Goal: Navigation & Orientation: Find specific page/section

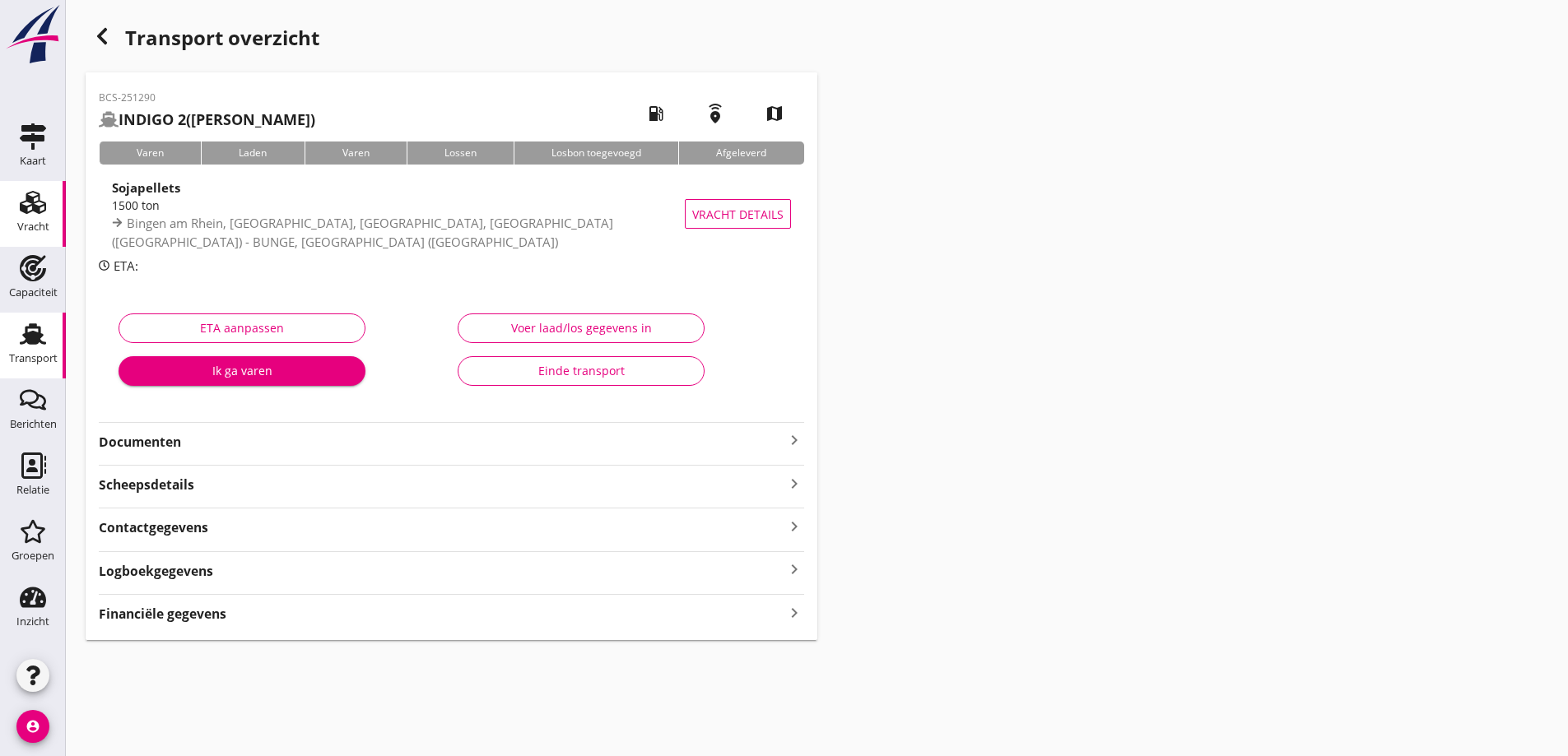
click at [36, 219] on div "Vracht" at bounding box center [33, 227] width 32 height 23
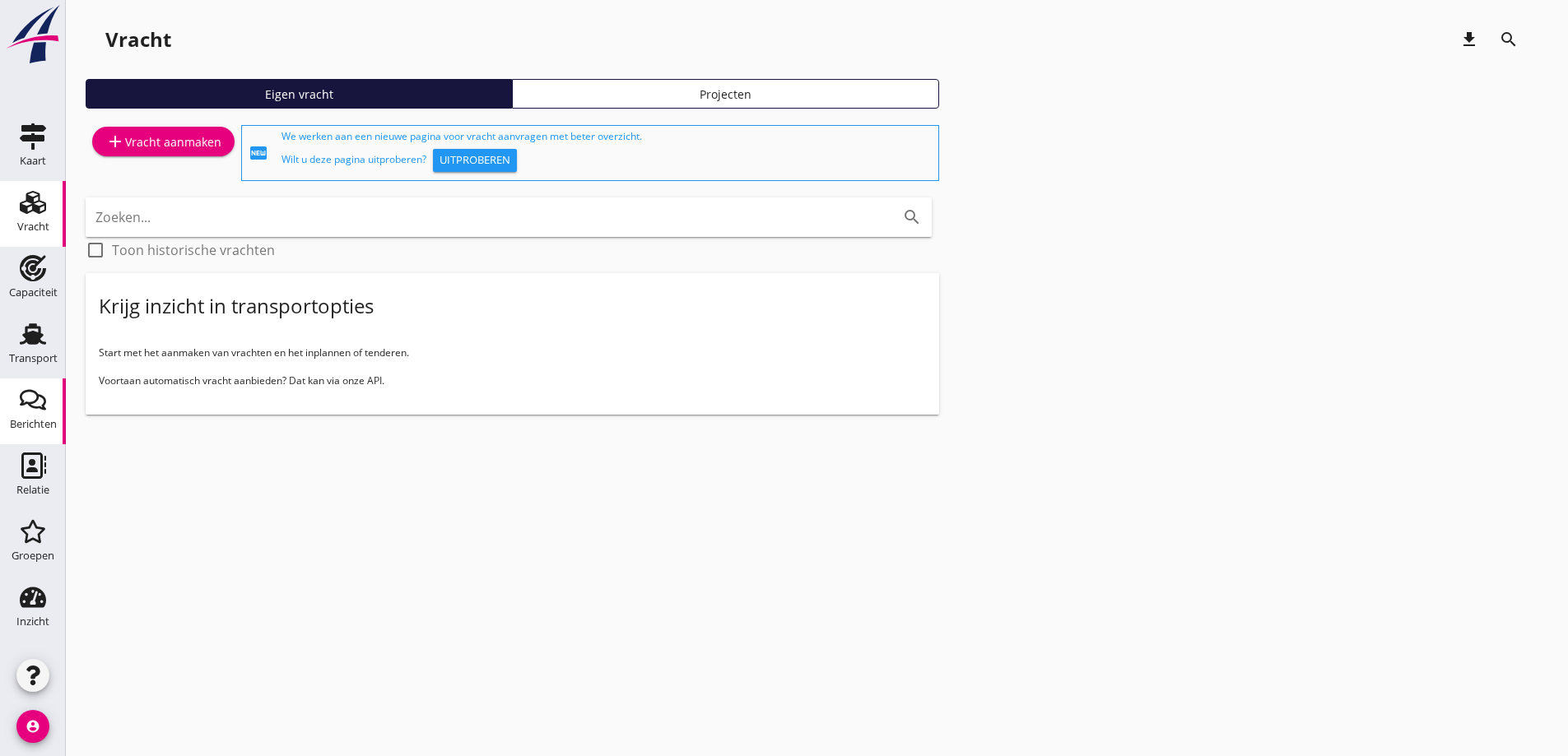
click at [44, 412] on link "Berichten Berichten" at bounding box center [33, 411] width 66 height 66
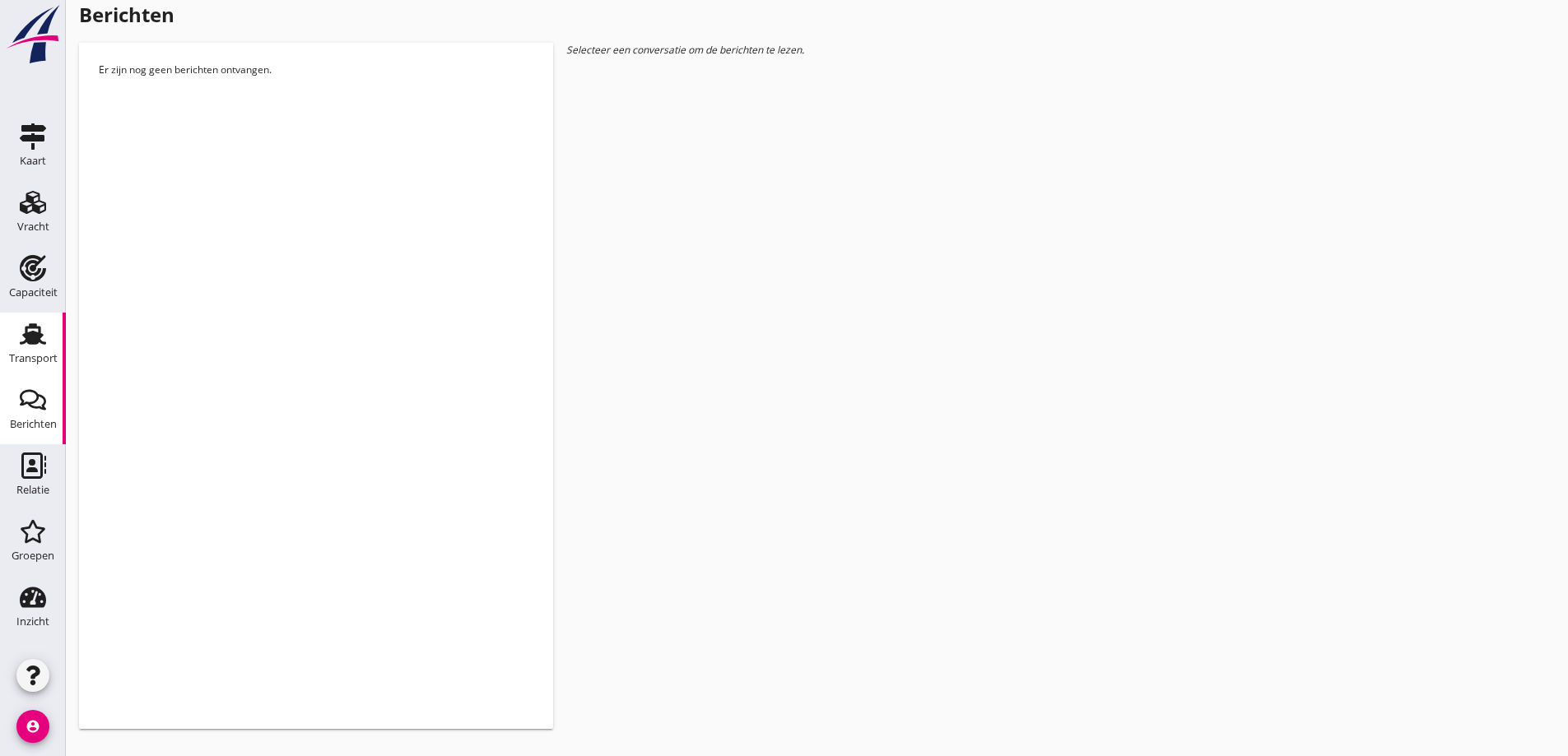
click at [46, 367] on div "Transport" at bounding box center [34, 359] width 49 height 23
